Goal: Transaction & Acquisition: Purchase product/service

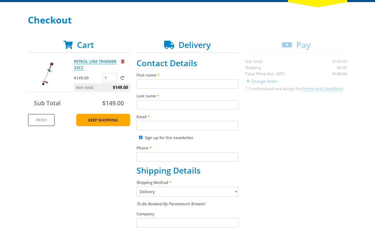
scroll to position [67, 0]
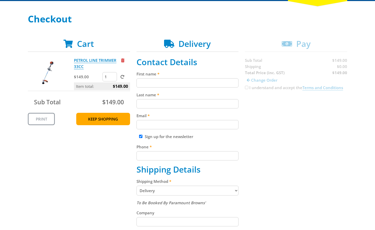
click at [188, 86] on input "First name" at bounding box center [188, 82] width 102 height 9
paste input "[PERSON_NAME]"
type input "[PERSON_NAME]"
click at [188, 110] on fieldset "Contact Details First name John Smith Last name Email Sign up for the newslette…" at bounding box center [188, 203] width 102 height 293
click at [189, 104] on input "Last name" at bounding box center [188, 103] width 102 height 9
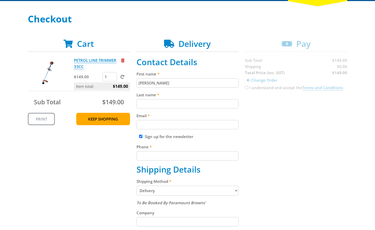
paste input "[PERSON_NAME]"
type input "[PERSON_NAME]"
click at [255, 120] on div "Cart PETROL LINE TRIMMER 33CC $149.00 1 Item total: $149.00 Sub Total $149.00 P…" at bounding box center [187, 203] width 319 height 329
click at [214, 125] on input "Email" at bounding box center [188, 124] width 102 height 9
paste input "[EMAIL_ADDRESS][DOMAIN_NAME]"
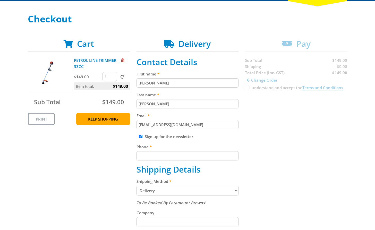
type input "[EMAIL_ADDRESS][DOMAIN_NAME]"
click at [271, 128] on div "Cart PETROL LINE TRIMMER 33CC $149.00 1 Item total: $149.00 Sub Total $149.00 P…" at bounding box center [187, 203] width 319 height 329
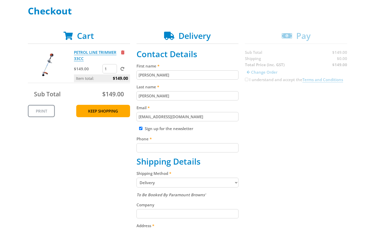
click at [186, 147] on input "Phone" at bounding box center [188, 147] width 102 height 9
paste input "[PHONE_NUMBER]"
type input "[PHONE_NUMBER]"
click at [259, 145] on div "Cart PETROL LINE TRIMMER 33CC $149.00 1 Item total: $149.00 Sub Total $149.00 P…" at bounding box center [187, 195] width 319 height 329
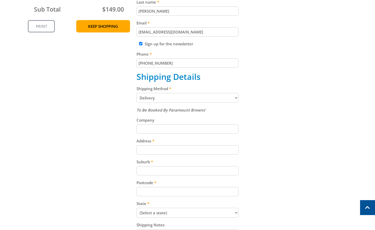
scroll to position [160, 0]
click at [219, 100] on select "Pickup from Gepps Cross Delivery" at bounding box center [188, 97] width 102 height 10
click at [137, 92] on select "Pickup from Gepps Cross Delivery" at bounding box center [188, 97] width 102 height 10
click at [215, 103] on fieldset "Contact Details First name John Smith Last name John Smith Email johnsmith008@s…" at bounding box center [188, 110] width 102 height 293
click at [213, 100] on select "Pickup from Gepps Cross Delivery" at bounding box center [188, 97] width 102 height 10
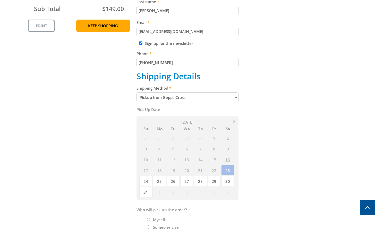
click at [240, 109] on div "Cart PETROL LINE TRIMMER 33CC $149.00 1 Item total: $149.00 Sub Total $149.00 P…" at bounding box center [187, 103] width 319 height 314
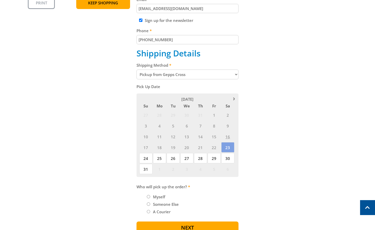
scroll to position [152, 0]
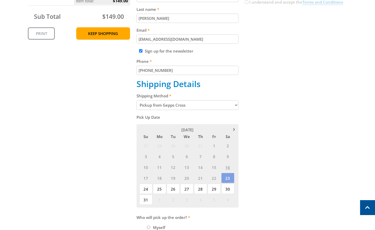
click at [210, 99] on label "Shipping Method" at bounding box center [188, 96] width 102 height 6
click at [210, 100] on select "Pickup from Gepps Cross Delivery" at bounding box center [188, 105] width 102 height 10
click at [209, 102] on select "Pickup from Gepps Cross Delivery" at bounding box center [188, 105] width 102 height 10
select select "Delivery"
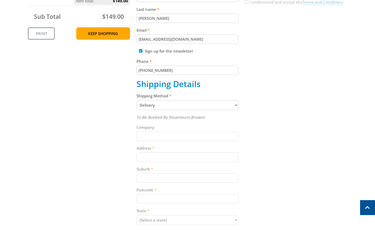
click at [265, 102] on div "Cart PETROL LINE TRIMMER 33CC $149.00 1 Item total: $149.00 Sub Total $149.00 P…" at bounding box center [187, 117] width 319 height 329
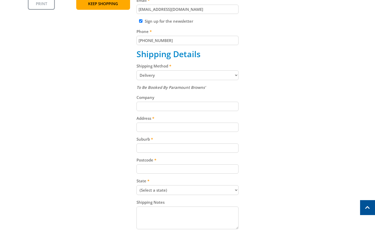
scroll to position [183, 0]
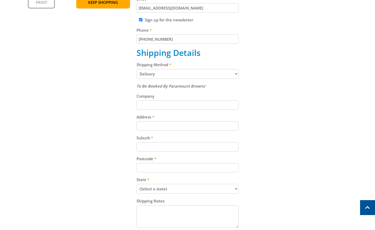
click at [216, 123] on input "Address" at bounding box center [188, 125] width 102 height 9
paste input "[STREET_ADDRESS][PERSON_NAME]"
type input "[STREET_ADDRESS][PERSON_NAME]"
click at [261, 119] on div "Cart PETROL LINE TRIMMER 33CC $149.00 1 Item total: $149.00 Sub Total $149.00 P…" at bounding box center [187, 86] width 319 height 329
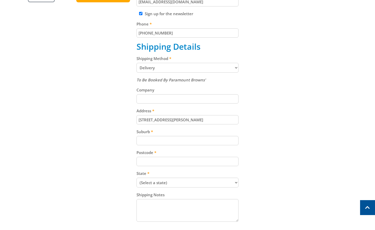
scroll to position [192, 0]
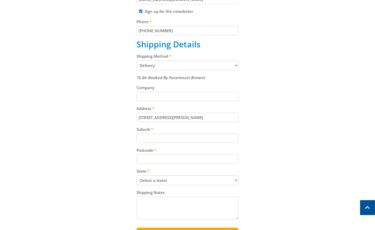
click at [168, 141] on input "Suburb" at bounding box center [188, 138] width 102 height 9
paste input "Totness"
type input "Totness"
click at [240, 130] on div "Cart PETROL LINE TRIMMER 33CC $149.00 1 Item total: $149.00 Sub Total $149.00 P…" at bounding box center [187, 78] width 319 height 329
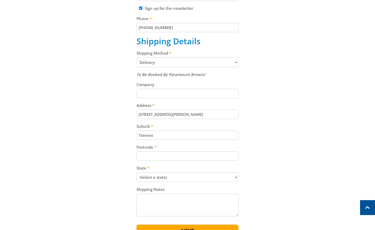
scroll to position [200, 0]
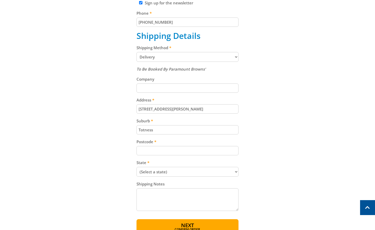
click at [200, 150] on input "Postcode" at bounding box center [188, 150] width 102 height 9
paste input "5250"
type input "5250"
click at [248, 142] on div "Cart PETROL LINE TRIMMER 33CC $149.00 1 Item total: $149.00 Sub Total $149.00 P…" at bounding box center [187, 69] width 319 height 329
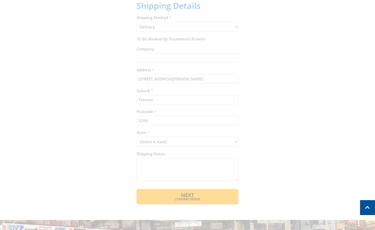
scroll to position [232, 0]
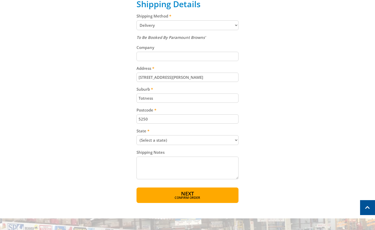
click at [198, 144] on select "(Select a state) South Australia Victoria New South Wales Queensland Western Au…" at bounding box center [188, 140] width 102 height 10
select select "SA"
click at [137, 135] on select "(Select a state) South Australia Victoria New South Wales Queensland Western Au…" at bounding box center [188, 140] width 102 height 10
click at [261, 146] on div "Cart PETROL LINE TRIMMER 33CC $149.00 1 Item total: $149.00 Sub Total $149.00 P…" at bounding box center [187, 38] width 319 height 329
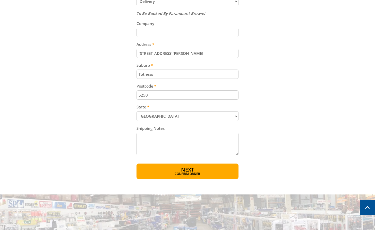
scroll to position [257, 0]
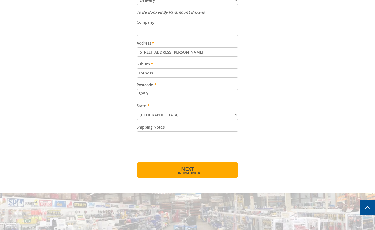
click at [204, 172] on span "Confirm order" at bounding box center [188, 173] width 80 height 3
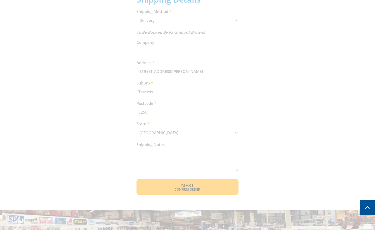
scroll to position [271, 0]
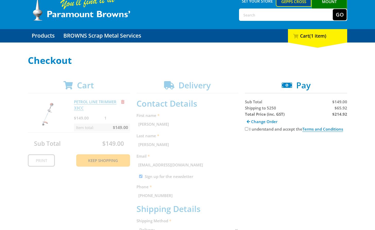
scroll to position [27, 0]
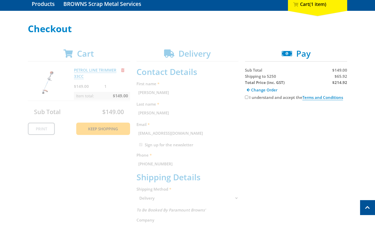
scroll to position [53, 0]
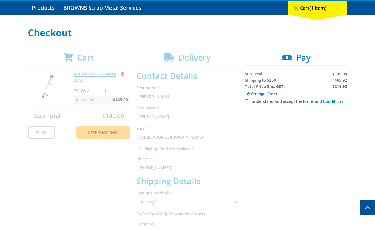
click at [247, 102] on input "I understand and accept the Terms and Conditions" at bounding box center [246, 100] width 3 height 3
checkbox input "true"
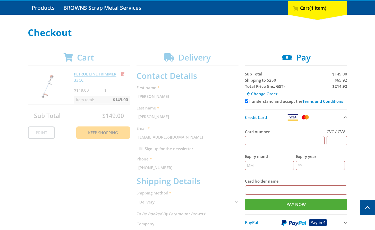
click at [273, 136] on input "Card number" at bounding box center [285, 140] width 80 height 9
type input "[CREDIT_CARD_NUMBER]"
type input "123"
type input "12"
type input "2025"
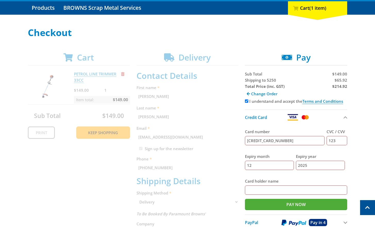
type input "[PERSON_NAME]"
click at [358, 104] on div "Select your Delivery Method Personal Pick up Available [DATE] Courier Pick up A…" at bounding box center [187, 202] width 375 height 349
click at [343, 86] on strong "$214.92" at bounding box center [339, 86] width 15 height 5
copy strong "214.92"
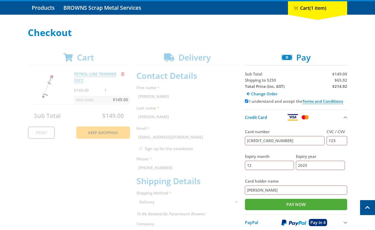
click at [343, 80] on span "$65.92" at bounding box center [341, 80] width 13 height 5
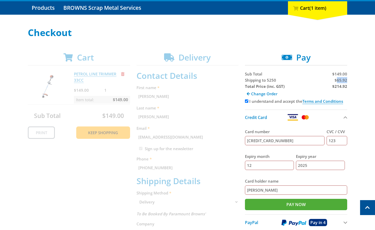
click at [343, 80] on span "$65.92" at bounding box center [341, 80] width 13 height 5
copy span "65.92"
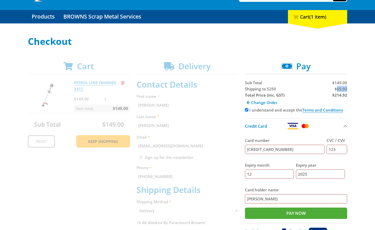
scroll to position [45, 0]
